Goal: Find specific page/section: Find specific page/section

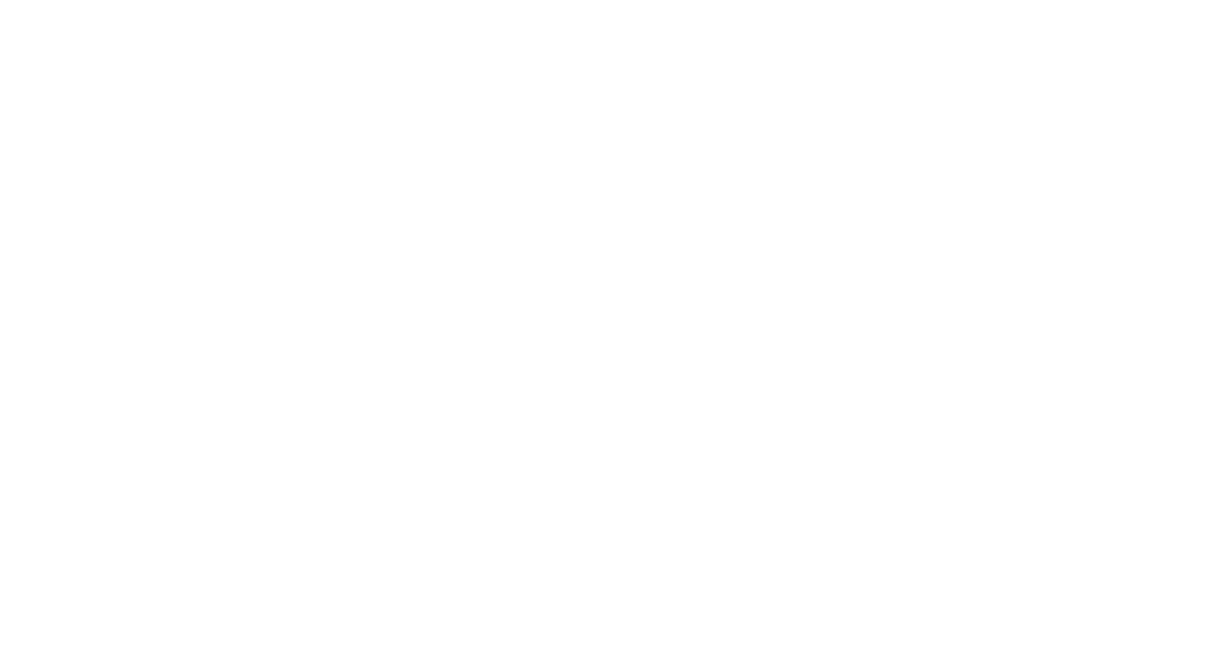
click at [46, 0] on html at bounding box center [604, 0] width 1209 height 0
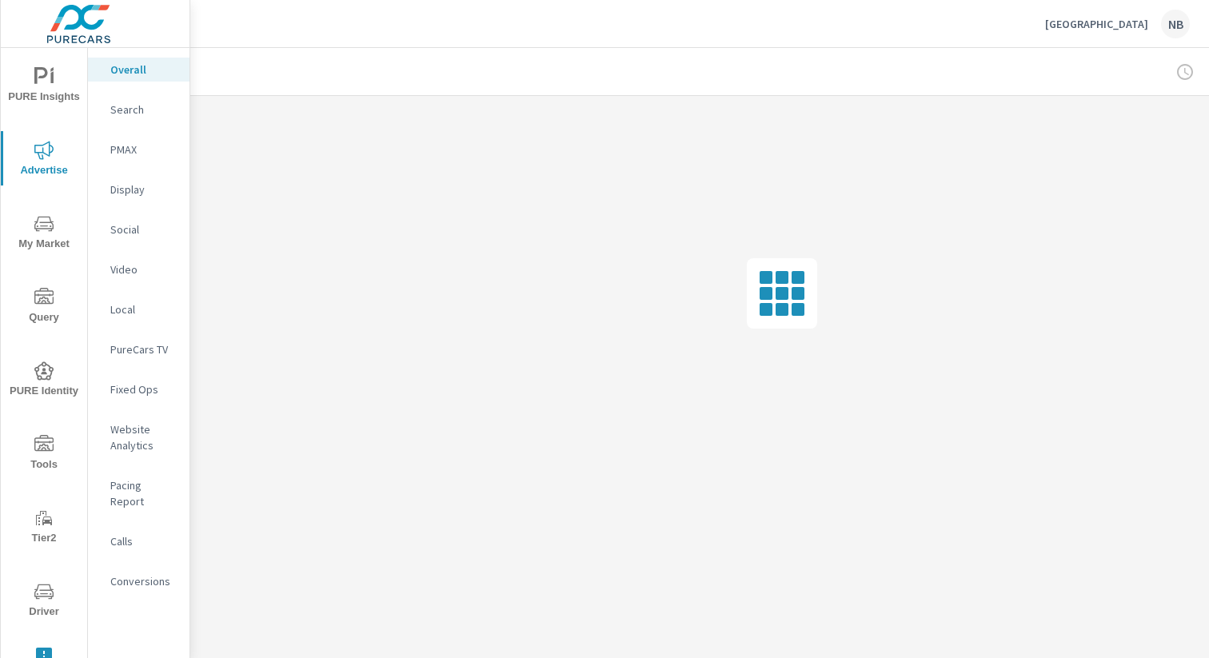
click at [118, 228] on p "Social" at bounding box center [143, 230] width 66 height 16
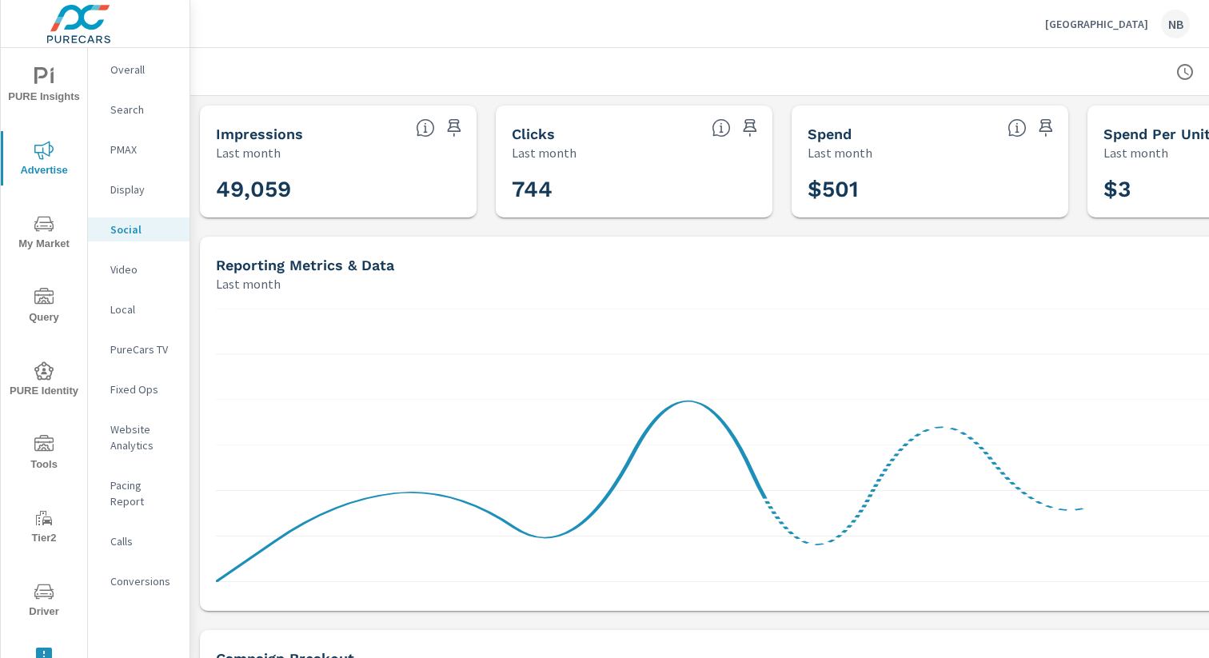
scroll to position [0, 165]
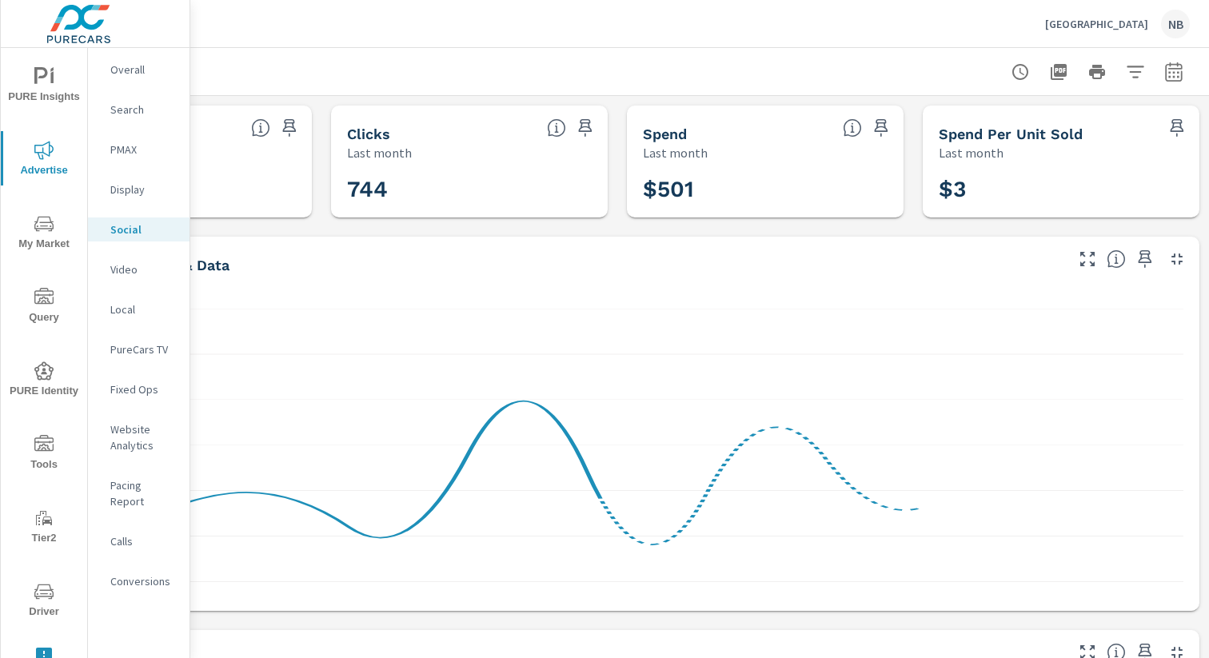
click at [1172, 78] on icon "button" at bounding box center [1173, 71] width 19 height 19
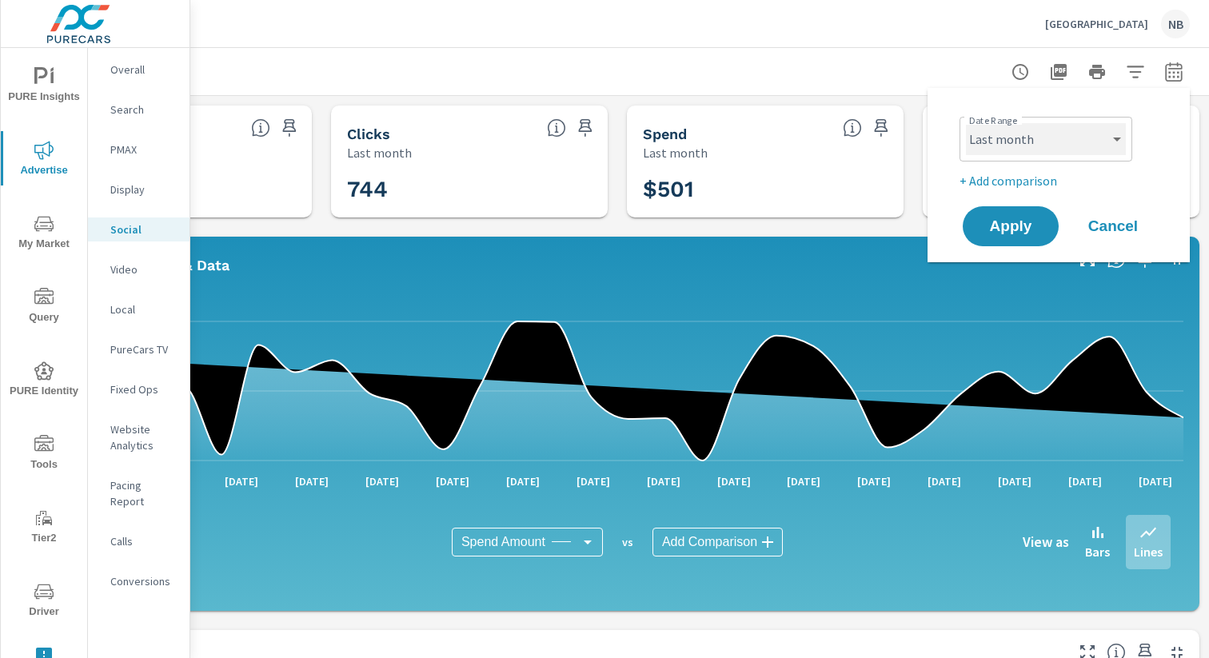
click at [1025, 150] on select "Custom [DATE] Last week Last 7 days Last 14 days Last 30 days Last 45 days Last…" at bounding box center [1046, 139] width 160 height 32
select select "Month to date"
click at [1028, 238] on button "Apply" at bounding box center [1010, 227] width 99 height 42
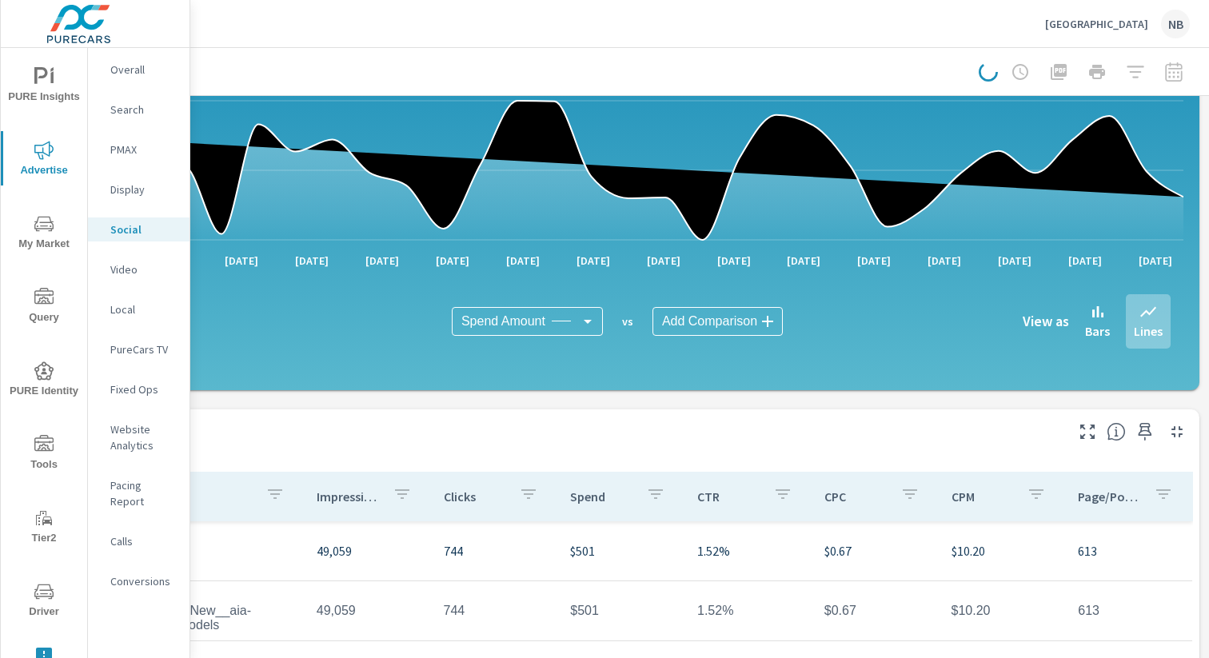
scroll to position [487, 165]
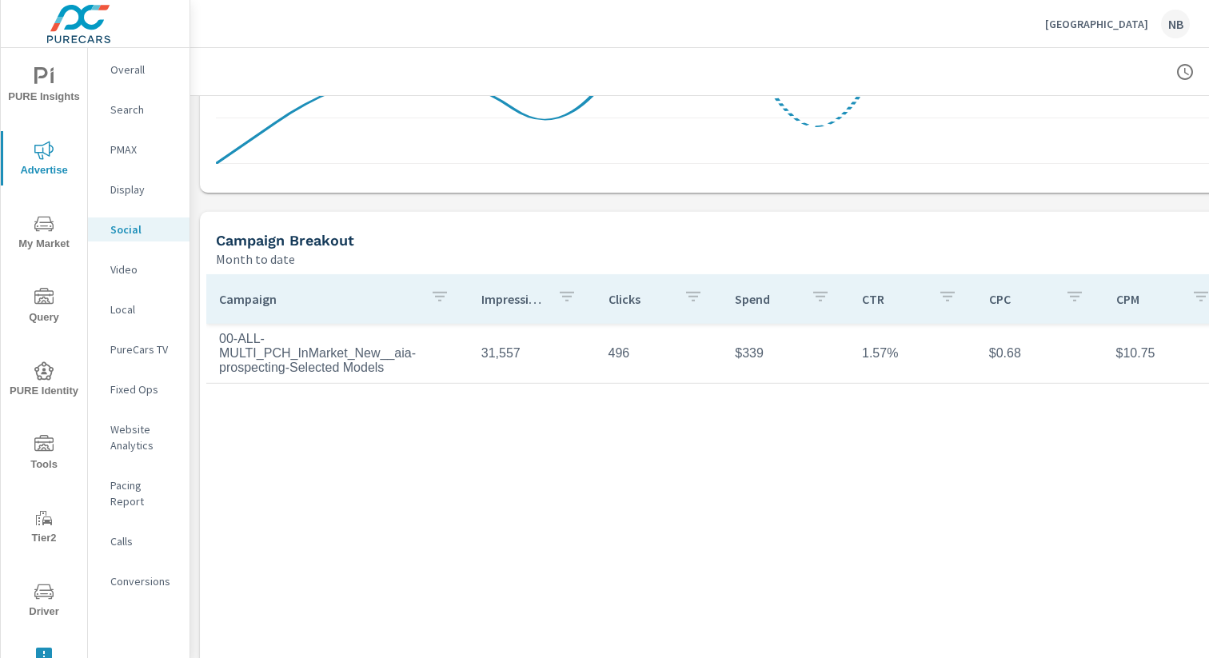
scroll to position [487, 0]
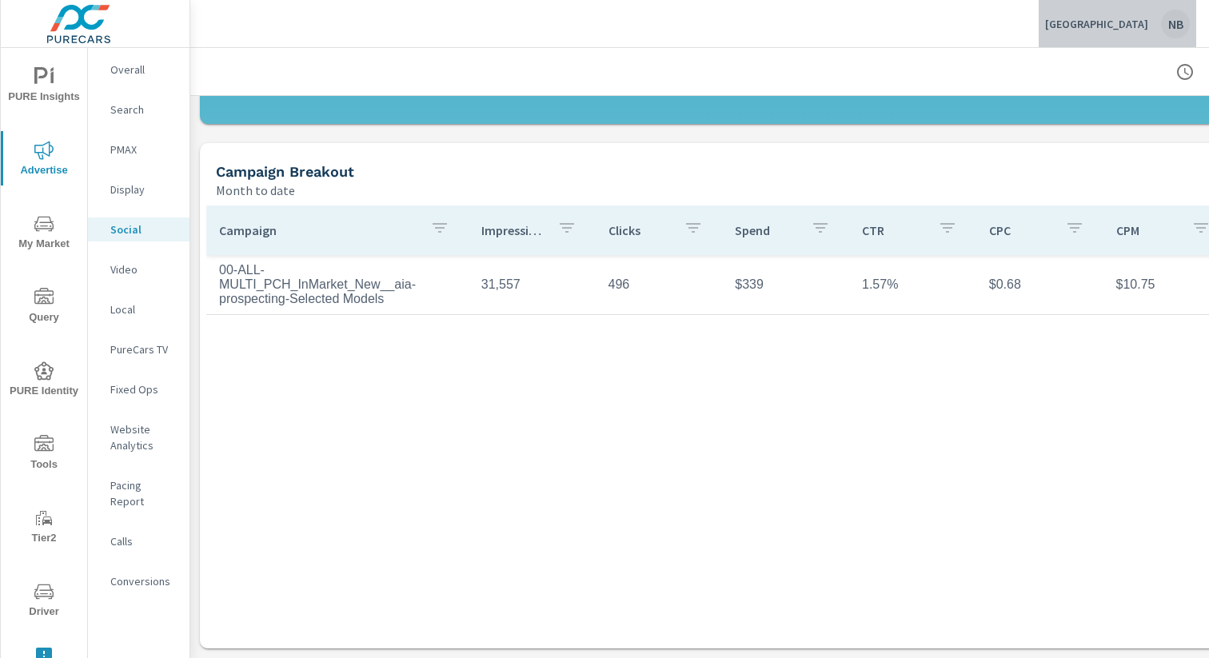
click at [1071, 30] on p "[GEOGRAPHIC_DATA]" at bounding box center [1096, 24] width 103 height 14
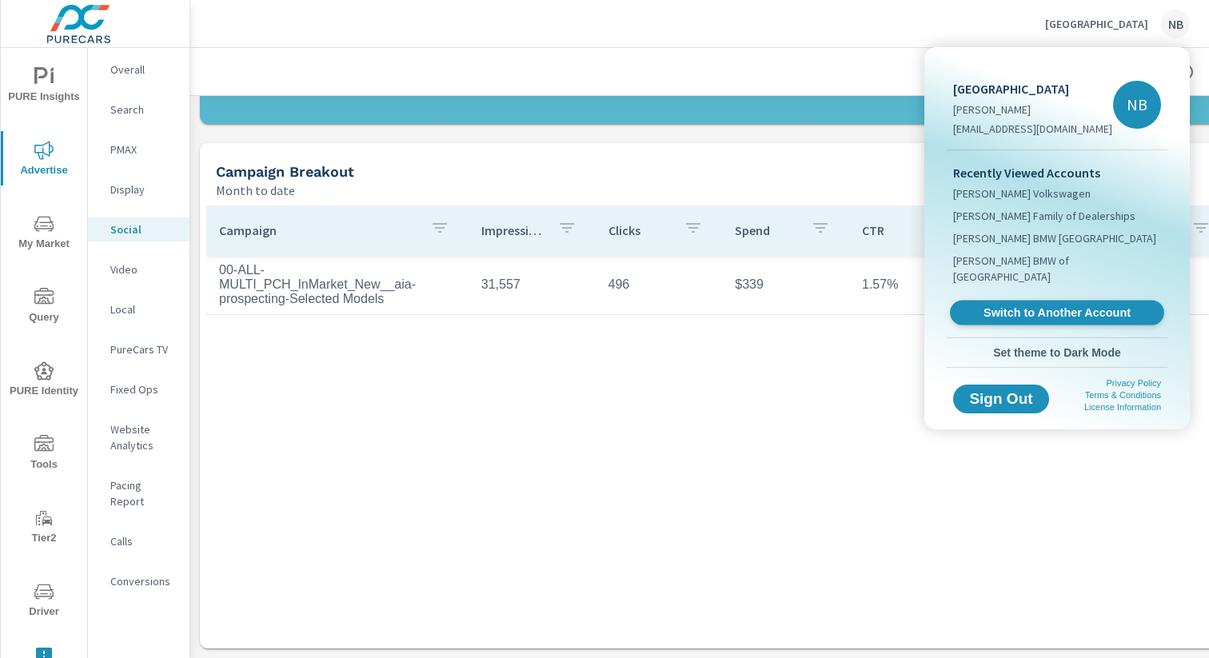
click at [1039, 306] on span "Switch to Another Account" at bounding box center [1057, 313] width 196 height 15
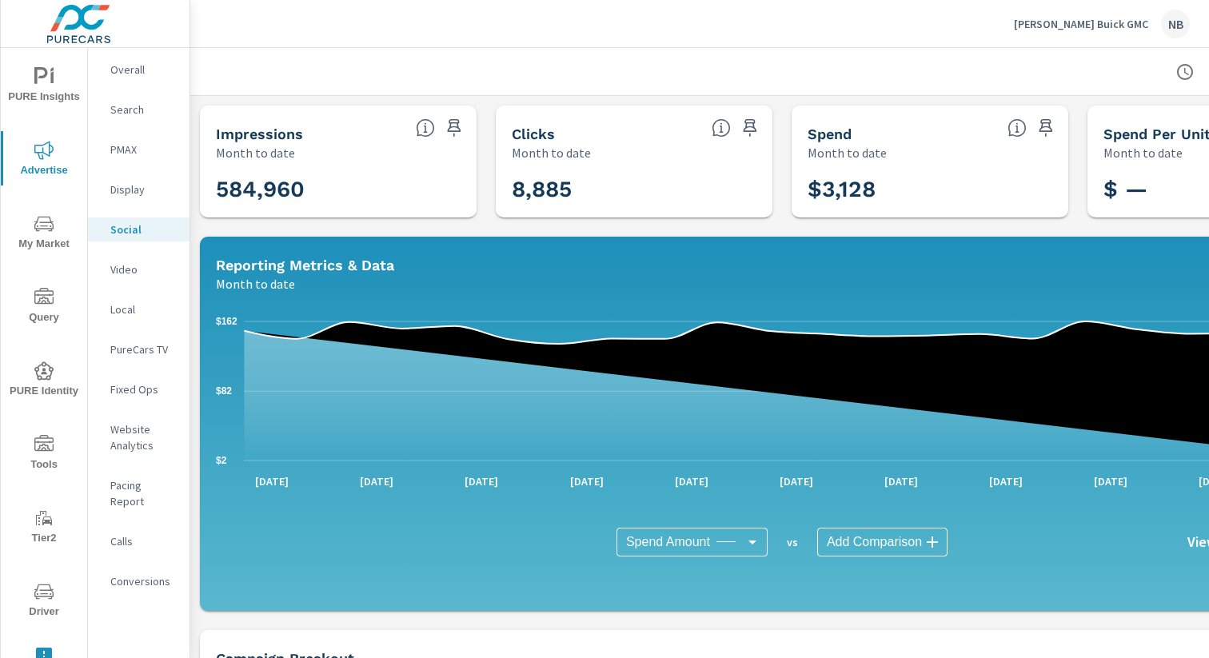
click at [46, 586] on icon "nav menu" at bounding box center [43, 591] width 19 height 19
